Goal: Transaction & Acquisition: Purchase product/service

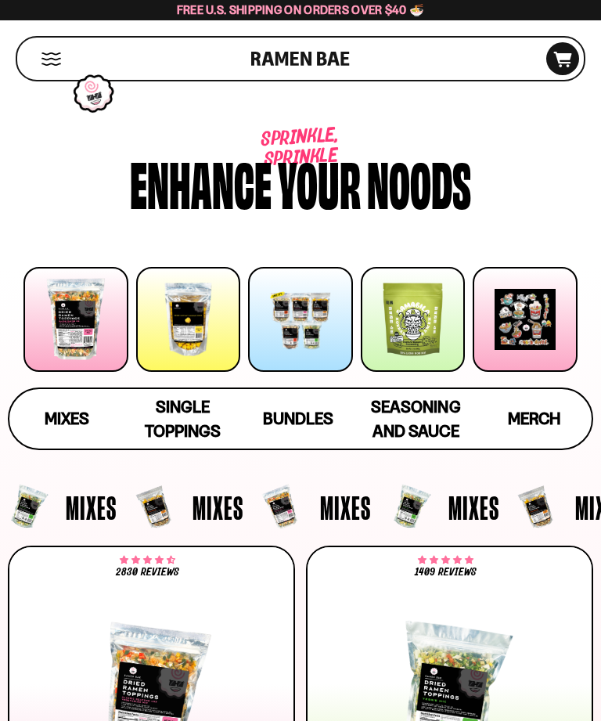
click at [569, 58] on icon at bounding box center [563, 60] width 18 height 16
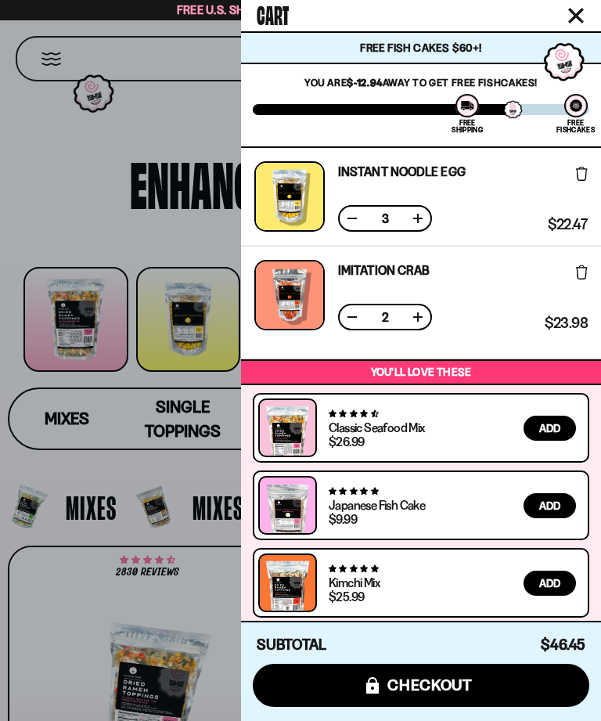
click at [128, 462] on div at bounding box center [300, 360] width 601 height 721
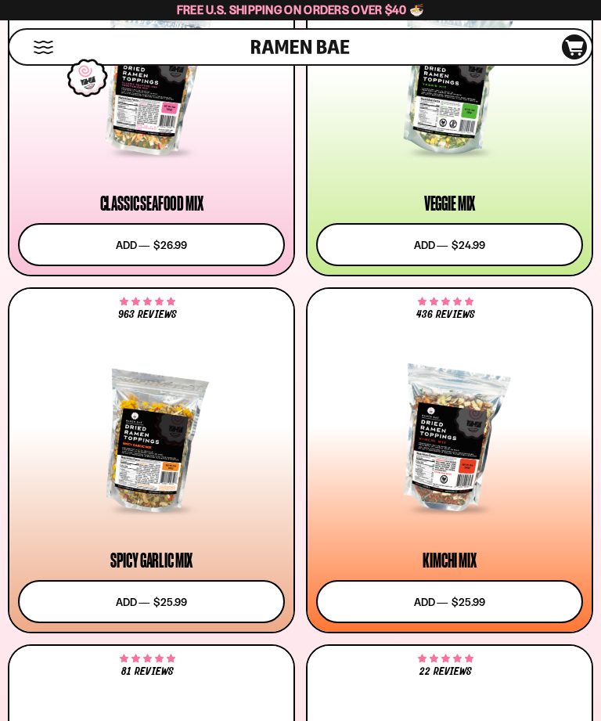
scroll to position [622, 0]
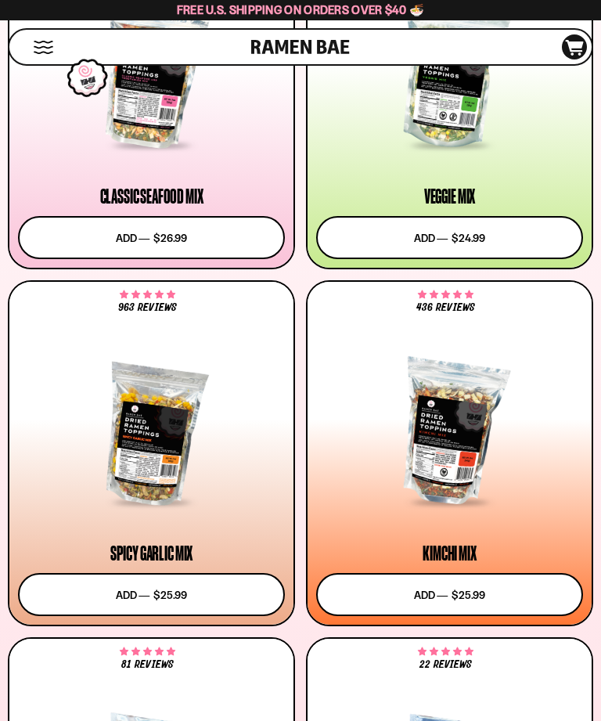
click at [181, 588] on button "Add to cart Add ― Regular price $25.99 Regular price Sale price $25.99 Unit pri…" at bounding box center [151, 594] width 267 height 43
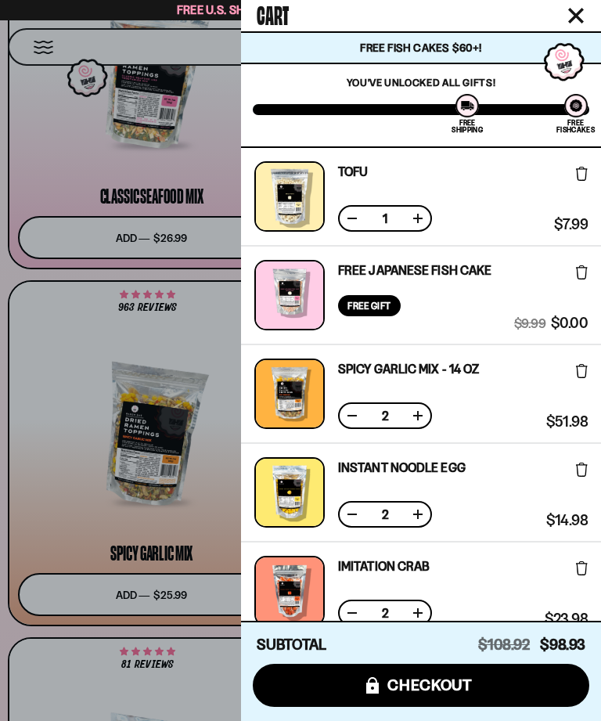
click at [355, 221] on button at bounding box center [352, 219] width 16 height 16
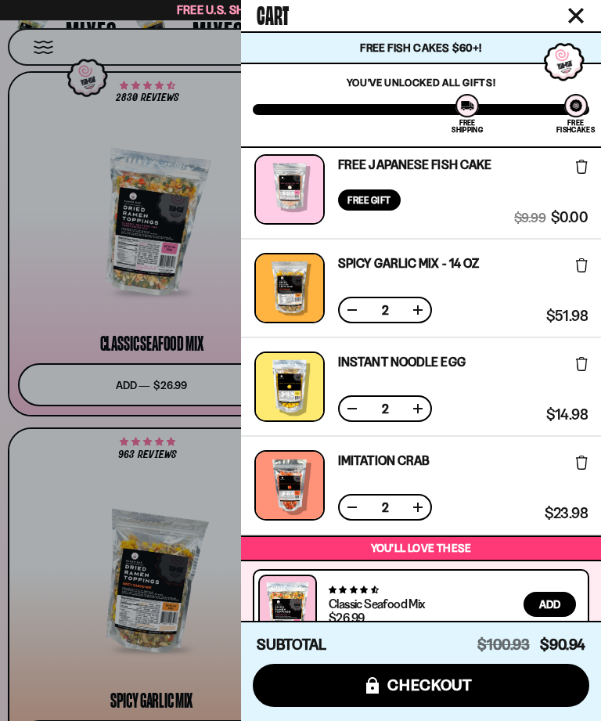
scroll to position [474, 0]
click at [177, 240] on div at bounding box center [300, 360] width 601 height 721
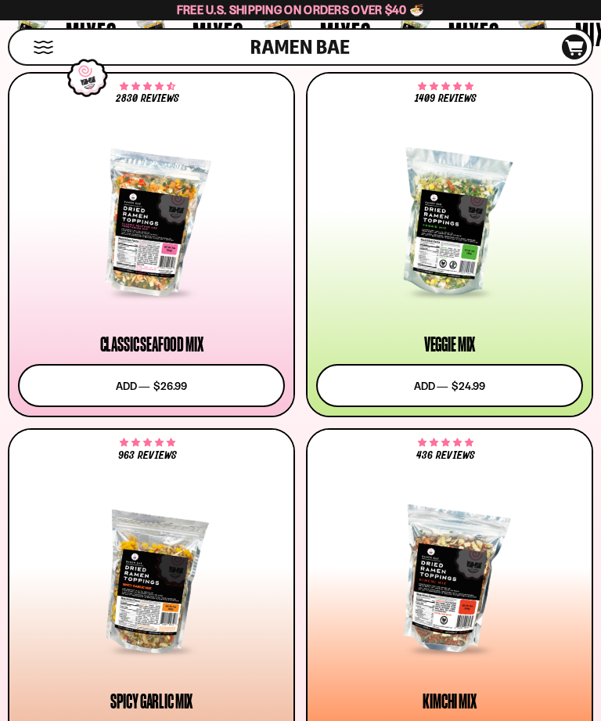
click at [182, 236] on div at bounding box center [151, 224] width 267 height 142
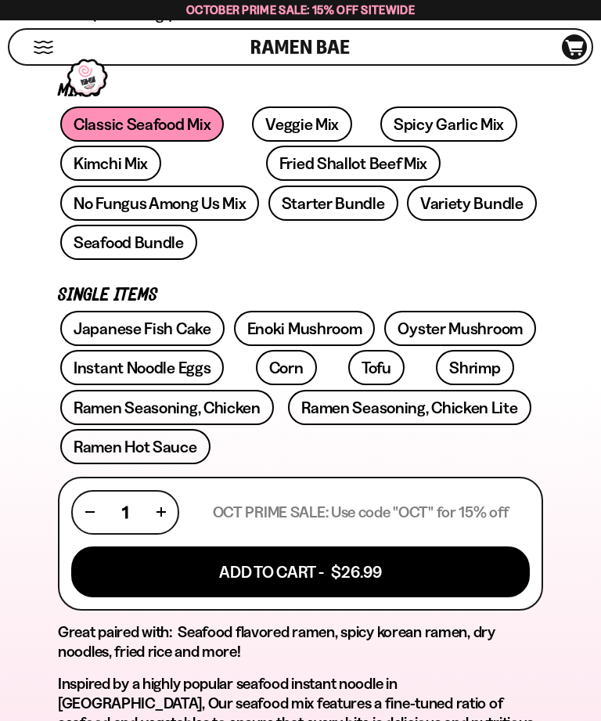
scroll to position [633, 0]
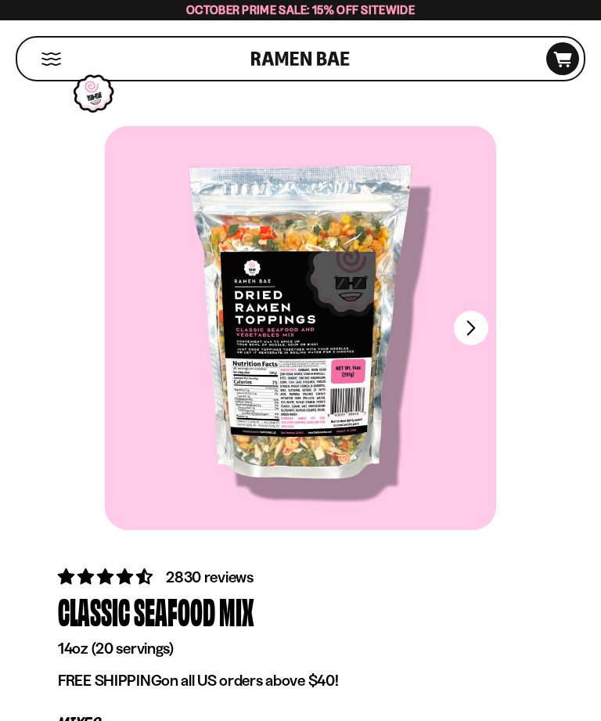
click at [557, 43] on div "Cart D0381C2F-513E-4F90-8A41-6F0A75DCBAAA" at bounding box center [562, 58] width 33 height 33
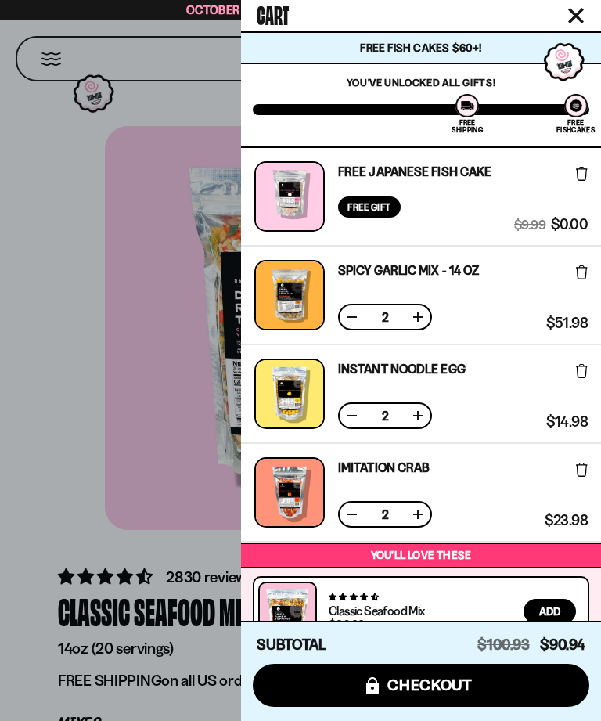
click at [151, 366] on div at bounding box center [300, 360] width 601 height 721
